Goal: Navigation & Orientation: Find specific page/section

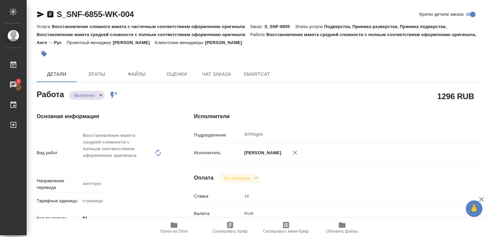
type textarea "x"
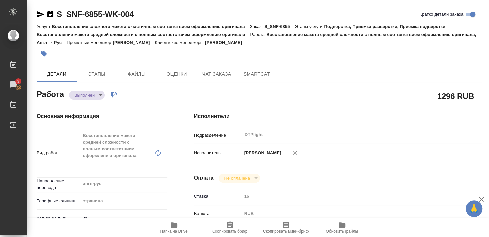
type textarea "x"
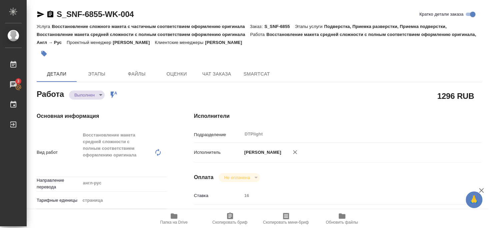
type textarea "x"
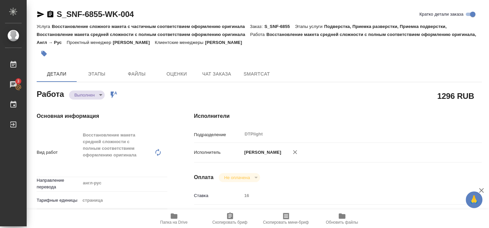
type textarea "x"
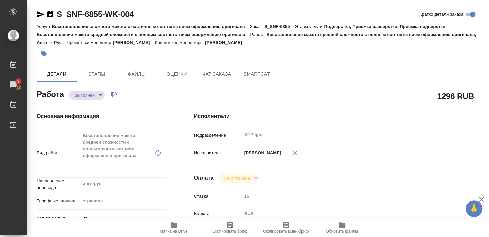
type textarea "x"
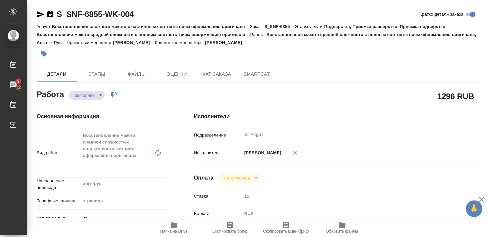
type textarea "x"
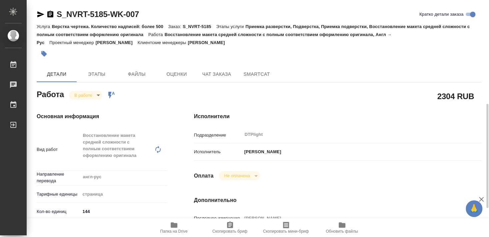
scroll to position [144, 0]
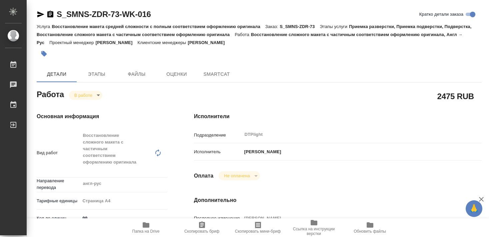
type textarea "x"
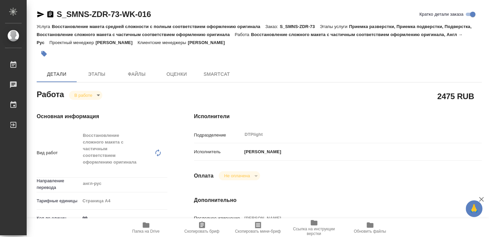
type textarea "x"
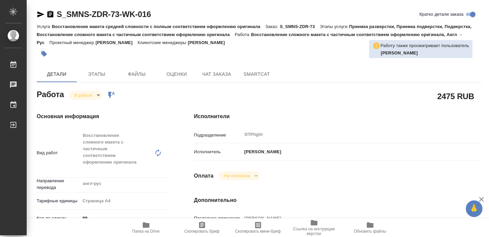
type textarea "x"
